Goal: Browse casually: Explore the website without a specific task or goal

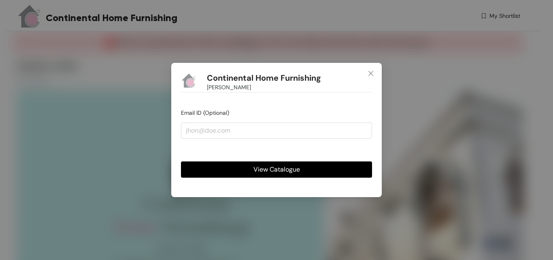
click at [276, 167] on span "View Catalogue" at bounding box center [276, 169] width 47 height 10
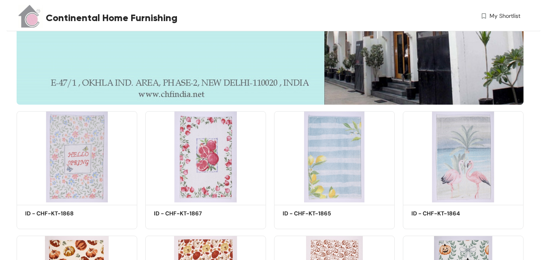
scroll to position [287, 0]
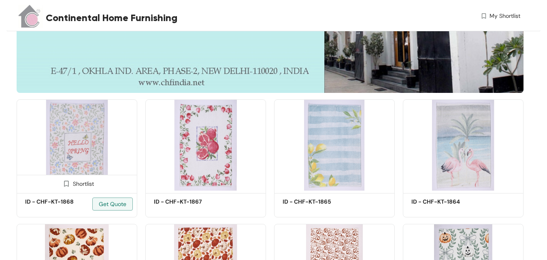
click at [74, 129] on img at bounding box center [77, 144] width 121 height 91
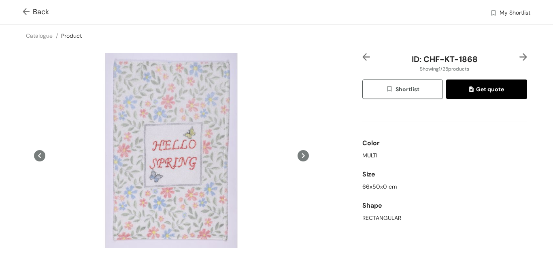
click at [519, 53] on img at bounding box center [523, 57] width 8 height 8
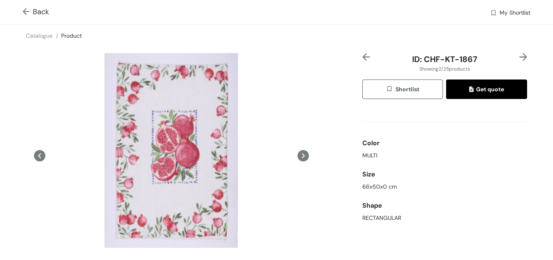
click at [519, 53] on img at bounding box center [523, 57] width 8 height 8
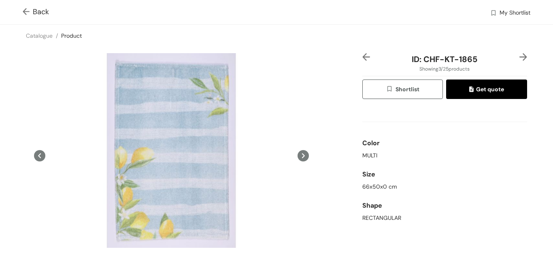
click at [519, 53] on img at bounding box center [523, 57] width 8 height 8
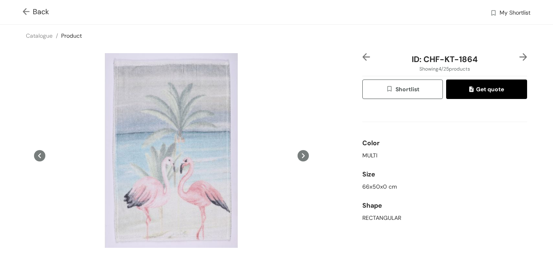
click at [519, 53] on img at bounding box center [523, 57] width 8 height 8
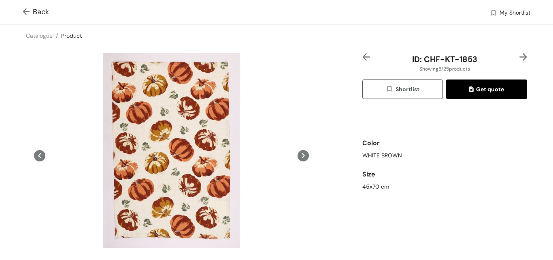
click at [519, 53] on img at bounding box center [523, 57] width 8 height 8
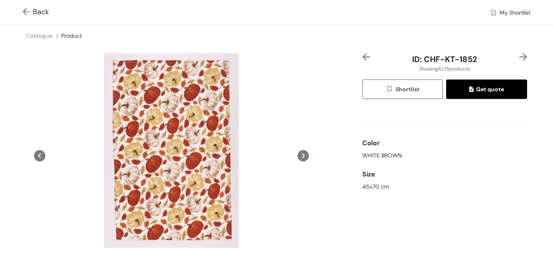
click at [519, 53] on img at bounding box center [523, 57] width 8 height 8
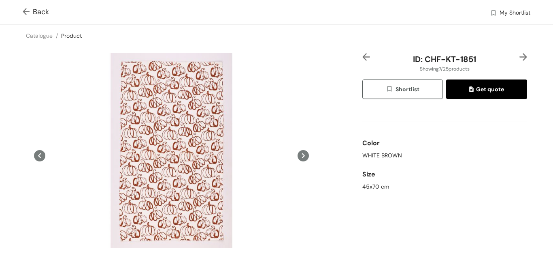
click at [519, 53] on img at bounding box center [523, 57] width 8 height 8
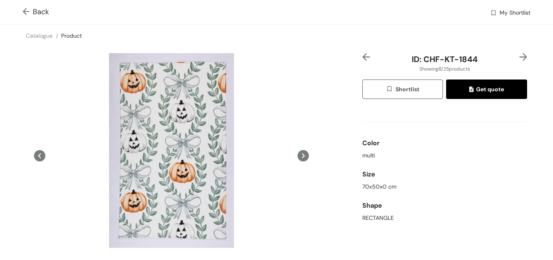
click at [519, 53] on img at bounding box center [523, 57] width 8 height 8
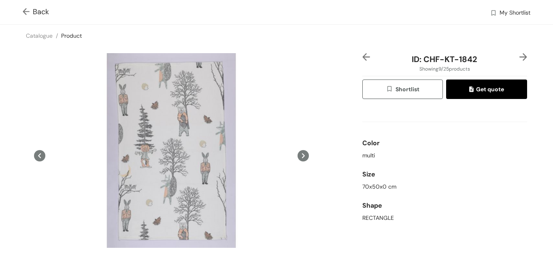
click at [519, 53] on img at bounding box center [523, 57] width 8 height 8
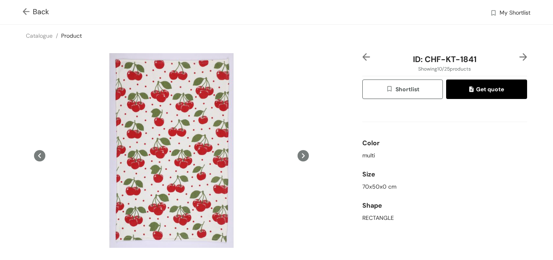
click at [519, 53] on img at bounding box center [523, 57] width 8 height 8
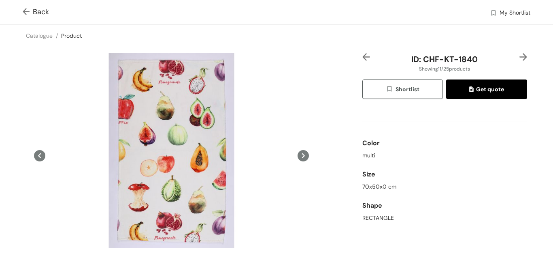
click at [519, 53] on img at bounding box center [523, 57] width 8 height 8
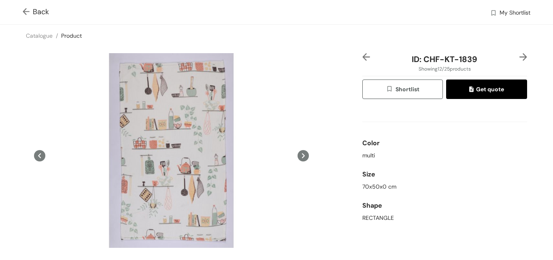
click at [519, 53] on img at bounding box center [523, 57] width 8 height 8
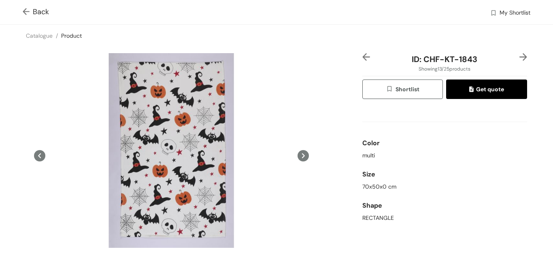
click at [519, 53] on img at bounding box center [523, 57] width 8 height 8
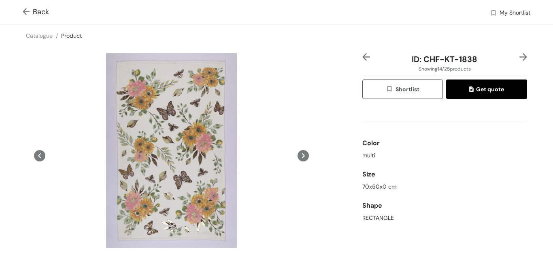
click at [519, 53] on img at bounding box center [523, 57] width 8 height 8
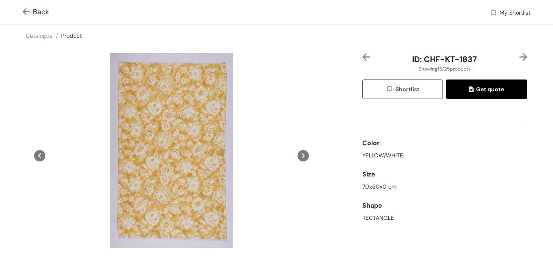
click at [519, 53] on img at bounding box center [523, 57] width 8 height 8
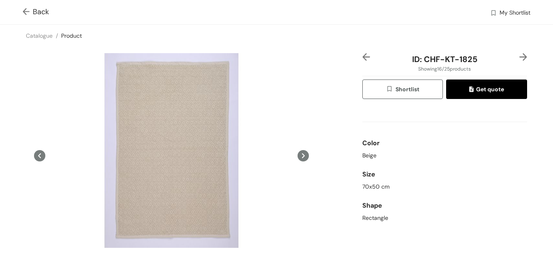
click at [519, 53] on img at bounding box center [523, 57] width 8 height 8
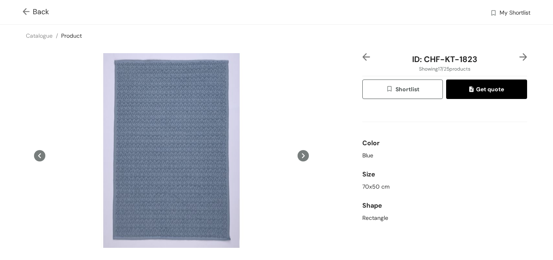
click at [519, 53] on img at bounding box center [523, 57] width 8 height 8
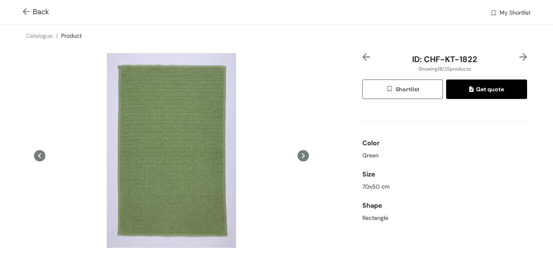
click at [519, 53] on img at bounding box center [523, 57] width 8 height 8
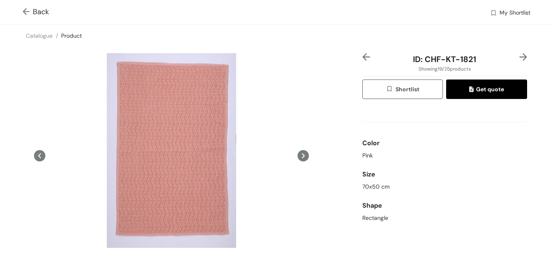
click at [519, 53] on img at bounding box center [523, 57] width 8 height 8
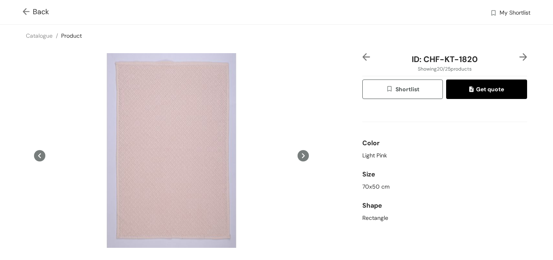
click at [519, 53] on img at bounding box center [523, 57] width 8 height 8
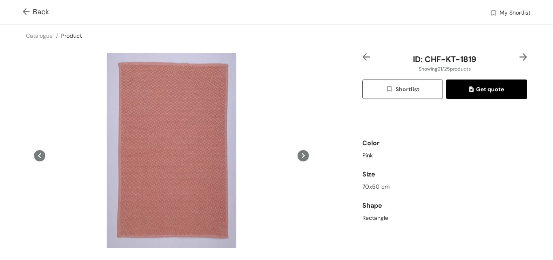
click at [519, 53] on img at bounding box center [523, 57] width 8 height 8
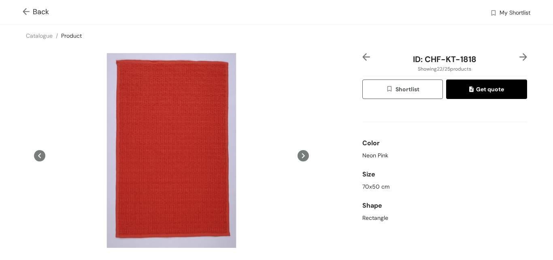
click at [519, 53] on img at bounding box center [523, 57] width 8 height 8
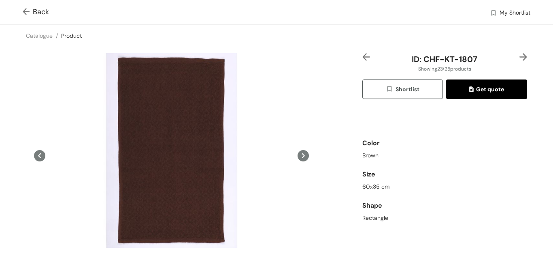
click at [519, 53] on img at bounding box center [523, 57] width 8 height 8
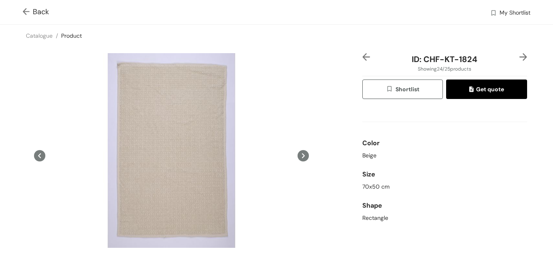
click at [519, 53] on img at bounding box center [523, 57] width 8 height 8
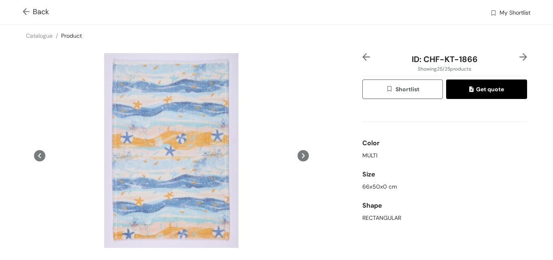
click at [519, 53] on img at bounding box center [523, 57] width 8 height 8
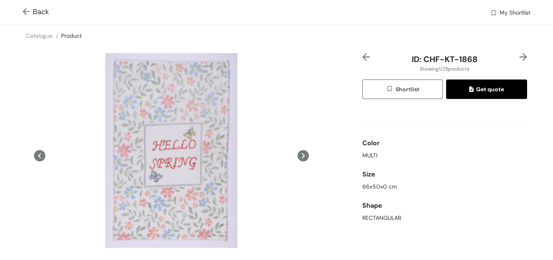
click at [519, 53] on img at bounding box center [523, 57] width 8 height 8
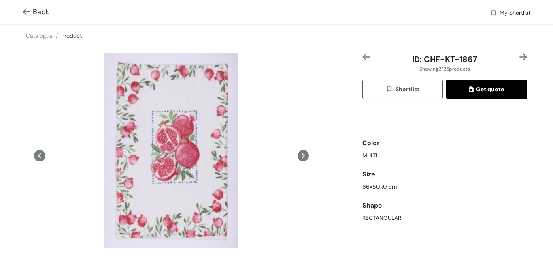
click at [519, 53] on img at bounding box center [523, 57] width 8 height 8
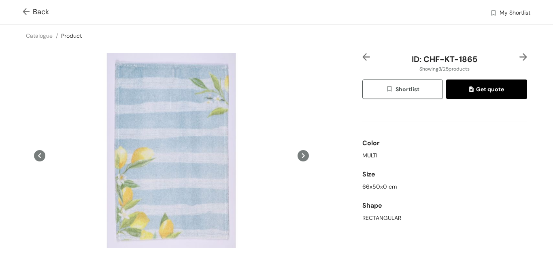
click at [519, 53] on img at bounding box center [523, 57] width 8 height 8
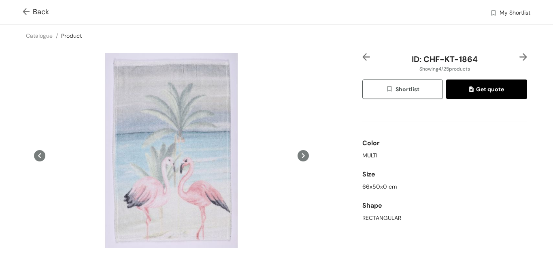
click at [519, 53] on img at bounding box center [523, 57] width 8 height 8
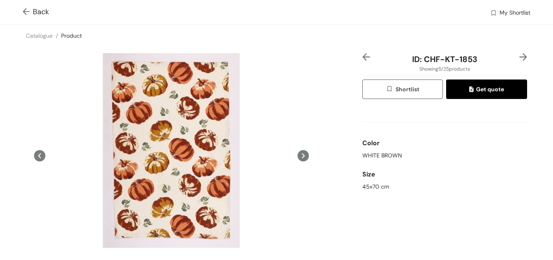
click at [519, 53] on img at bounding box center [523, 57] width 8 height 8
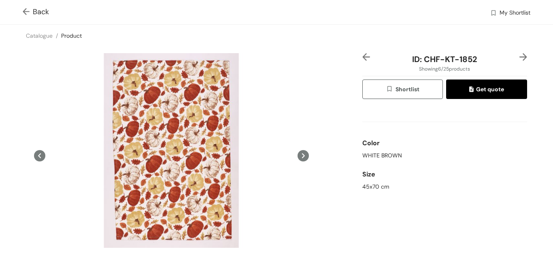
click at [519, 53] on img at bounding box center [523, 57] width 8 height 8
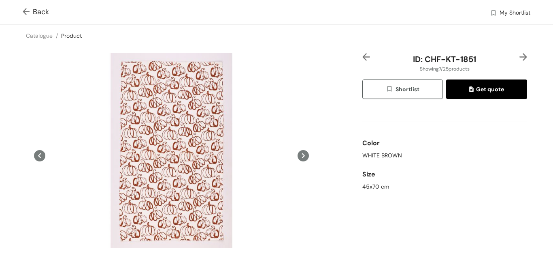
click at [519, 53] on img at bounding box center [523, 57] width 8 height 8
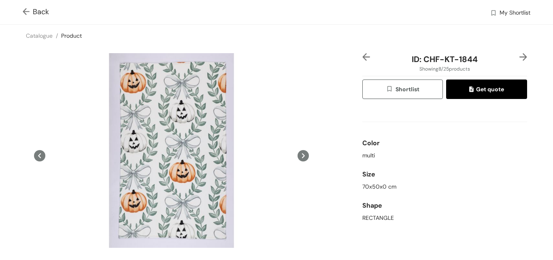
click at [519, 53] on img at bounding box center [523, 57] width 8 height 8
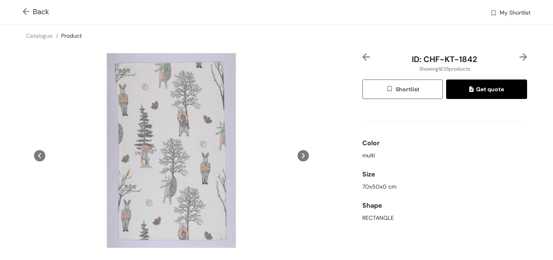
click at [519, 53] on img at bounding box center [523, 57] width 8 height 8
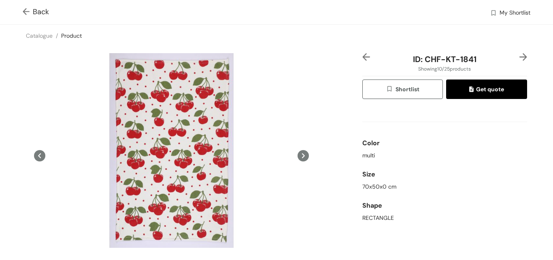
click at [519, 53] on img at bounding box center [523, 57] width 8 height 8
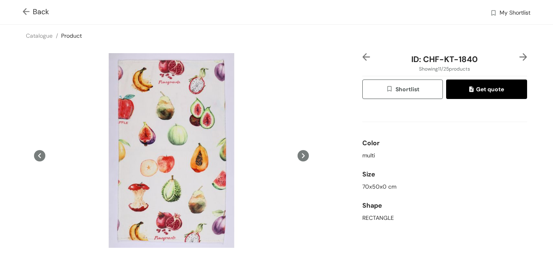
click at [519, 53] on img at bounding box center [523, 57] width 8 height 8
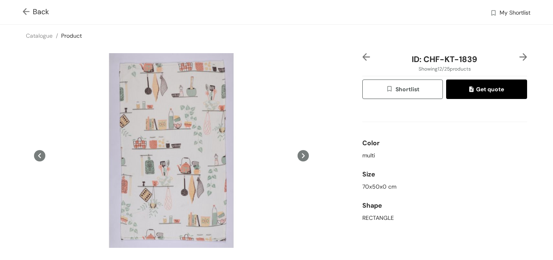
click at [519, 53] on img at bounding box center [523, 57] width 8 height 8
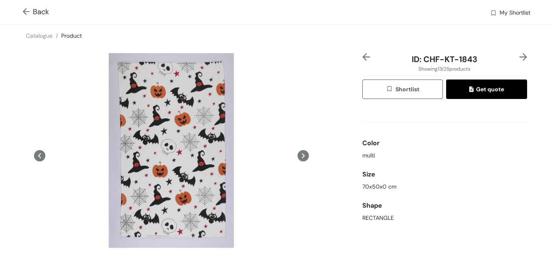
click at [519, 53] on img at bounding box center [523, 57] width 8 height 8
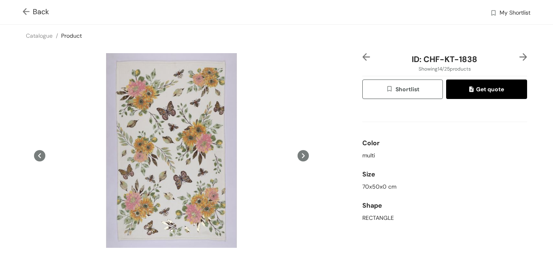
click at [519, 53] on img at bounding box center [523, 57] width 8 height 8
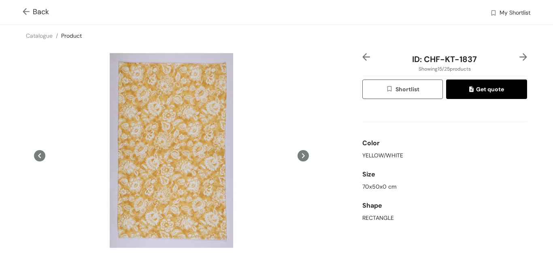
click at [519, 53] on img at bounding box center [523, 57] width 8 height 8
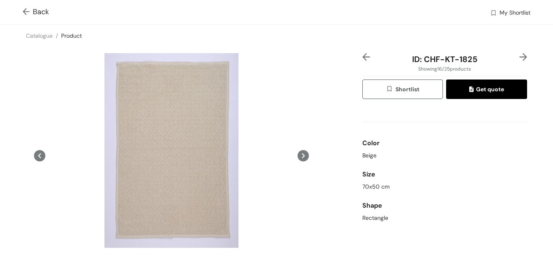
click at [519, 53] on img at bounding box center [523, 57] width 8 height 8
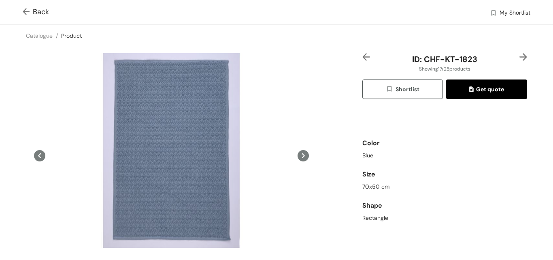
click at [519, 53] on img at bounding box center [523, 57] width 8 height 8
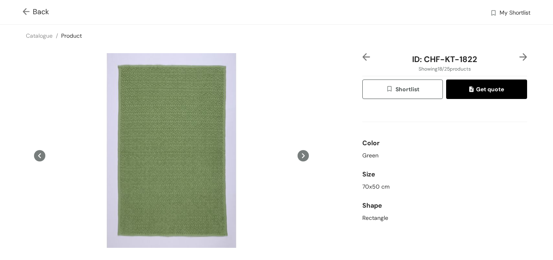
click at [519, 53] on img at bounding box center [523, 57] width 8 height 8
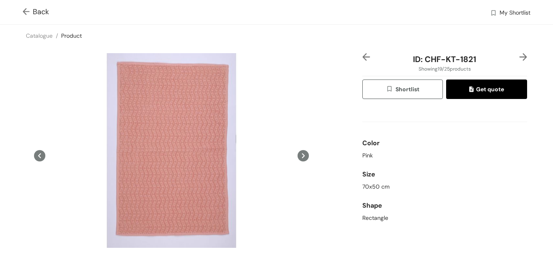
click at [519, 53] on img at bounding box center [523, 57] width 8 height 8
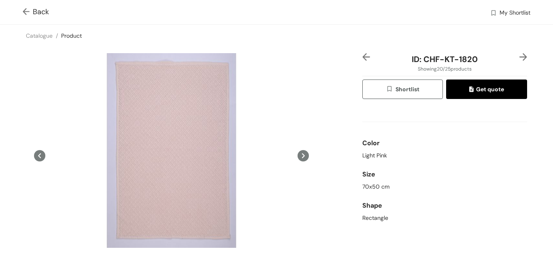
click at [519, 53] on img at bounding box center [523, 57] width 8 height 8
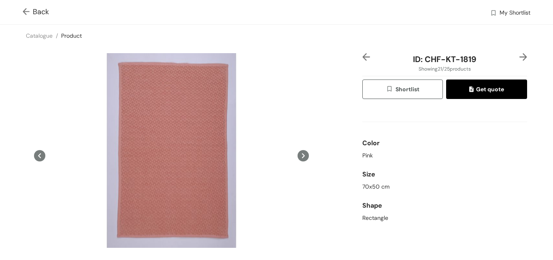
click at [519, 53] on img at bounding box center [523, 57] width 8 height 8
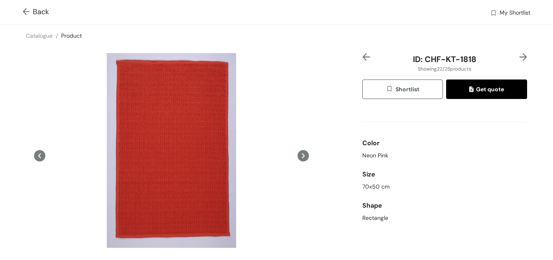
click at [519, 53] on img at bounding box center [523, 57] width 8 height 8
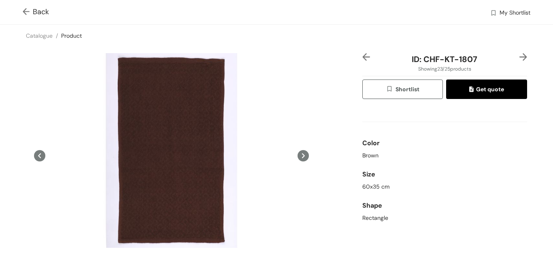
click at [519, 53] on img at bounding box center [523, 57] width 8 height 8
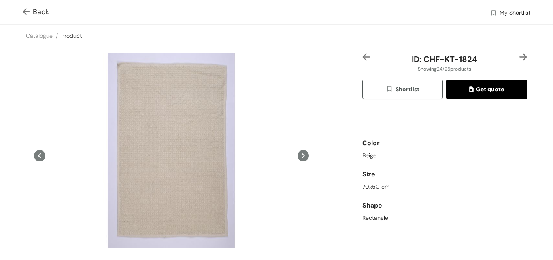
click at [519, 53] on img at bounding box center [523, 57] width 8 height 8
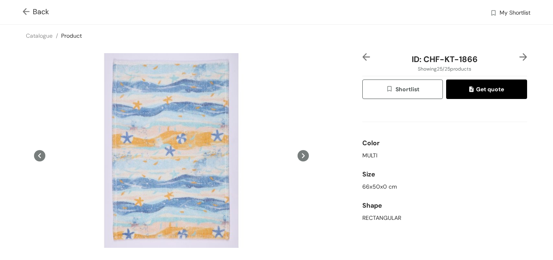
click at [519, 53] on img at bounding box center [523, 57] width 8 height 8
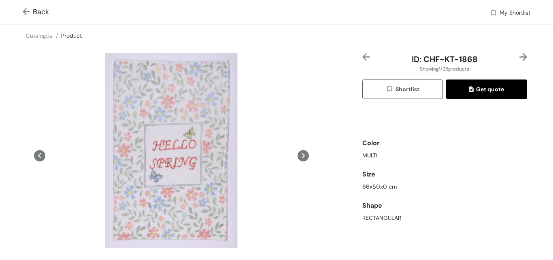
click at [519, 53] on img at bounding box center [523, 57] width 8 height 8
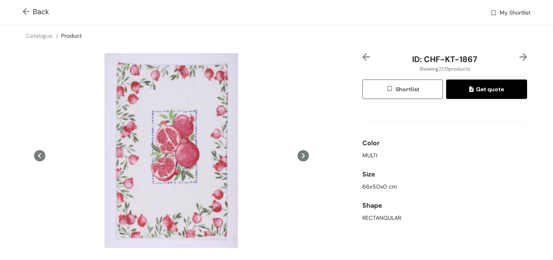
click at [519, 53] on img at bounding box center [523, 57] width 8 height 8
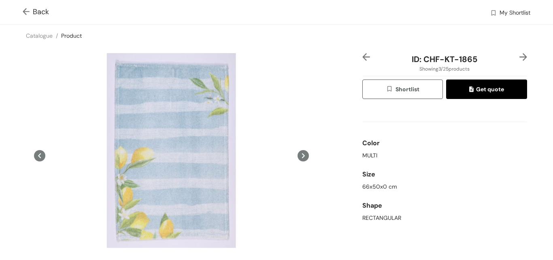
click at [519, 53] on img at bounding box center [523, 57] width 8 height 8
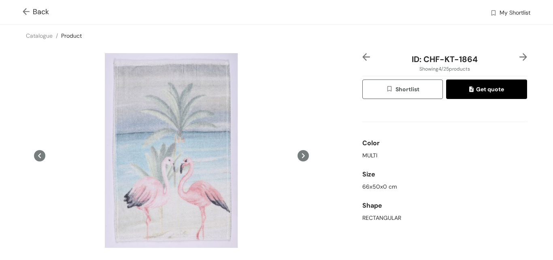
click at [327, 35] on div "Catalogue / Product /" at bounding box center [276, 36] width 553 height 22
click at [494, 170] on div "Size" at bounding box center [444, 174] width 165 height 16
